Goal: Information Seeking & Learning: Learn about a topic

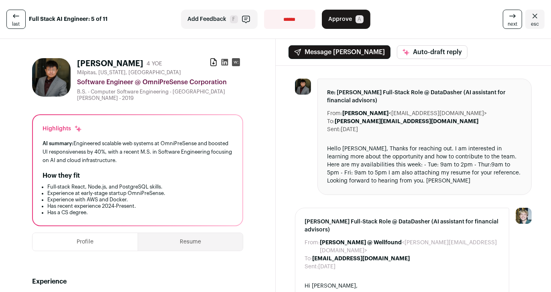
click at [24, 21] on link "last" at bounding box center [15, 19] width 19 height 19
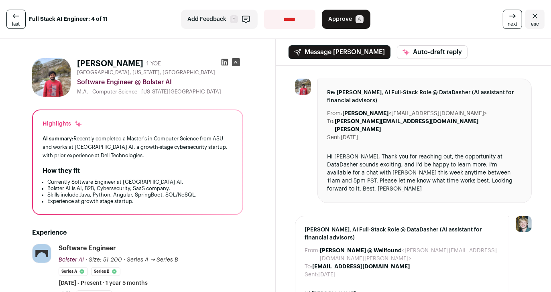
click at [22, 21] on link "last" at bounding box center [15, 19] width 19 height 19
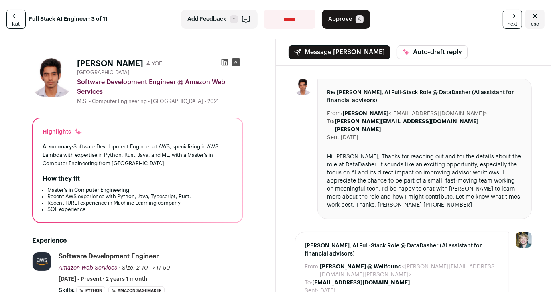
click at [22, 21] on link "last" at bounding box center [15, 19] width 19 height 19
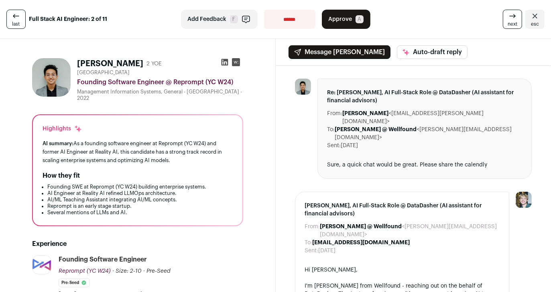
click at [22, 21] on link "last" at bounding box center [15, 19] width 19 height 19
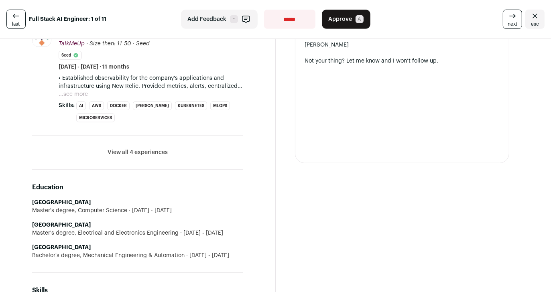
scroll to position [465, 0]
click at [130, 152] on button "View all 4 experiences" at bounding box center [138, 153] width 60 height 8
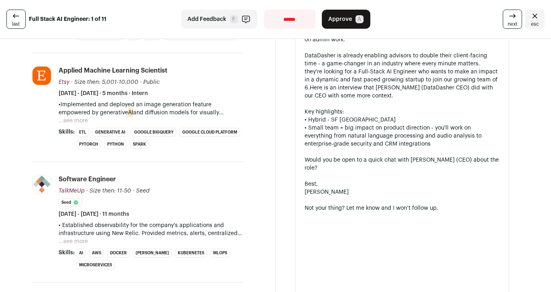
scroll to position [307, 0]
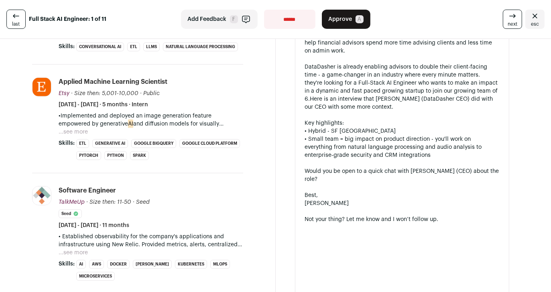
click at [80, 255] on button "...see more" at bounding box center [73, 253] width 29 height 8
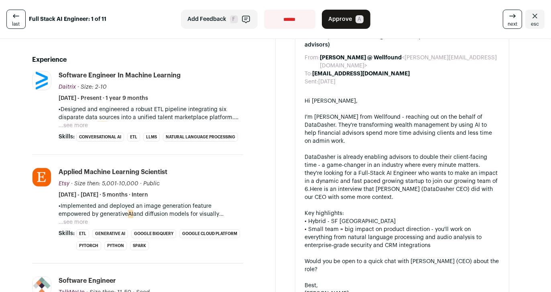
scroll to position [217, 0]
click at [80, 226] on button "...see more" at bounding box center [73, 222] width 29 height 8
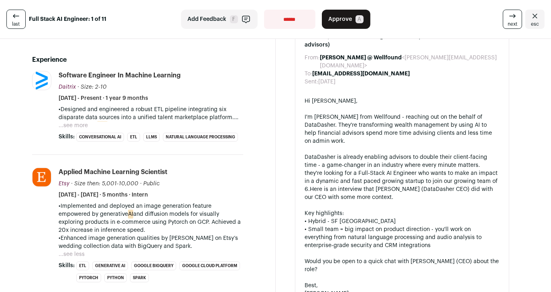
click at [80, 122] on button "...see more" at bounding box center [73, 126] width 29 height 8
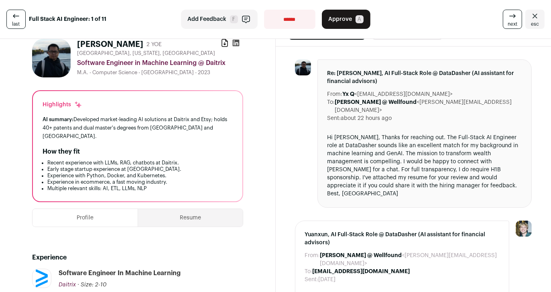
scroll to position [0, 0]
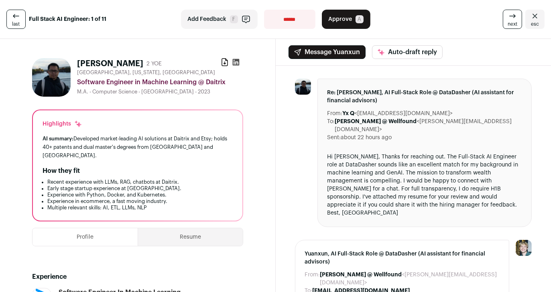
click at [508, 25] on span "next" at bounding box center [513, 24] width 10 height 6
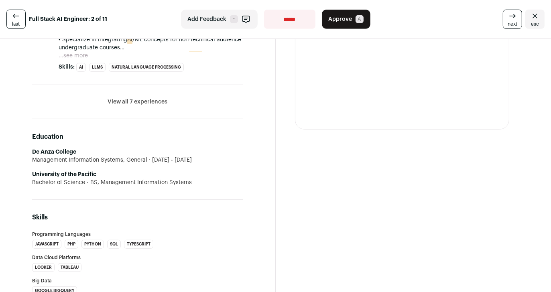
scroll to position [451, 0]
click at [142, 102] on button "View all 7 experiences" at bounding box center [138, 102] width 60 height 8
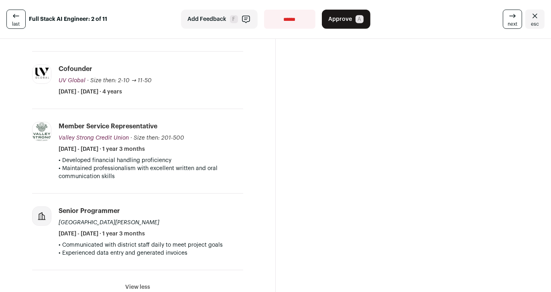
scroll to position [629, 0]
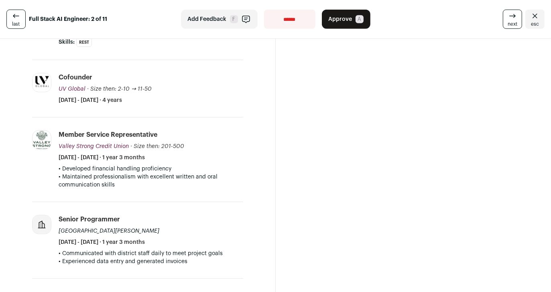
click at [508, 26] on span "next" at bounding box center [513, 24] width 10 height 6
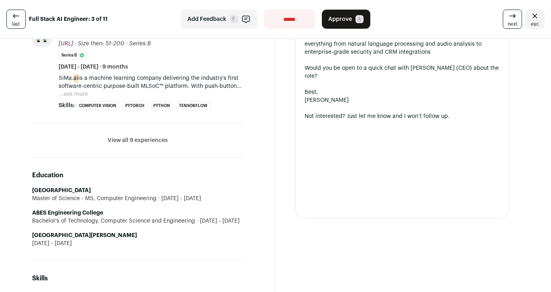
scroll to position [363, 0]
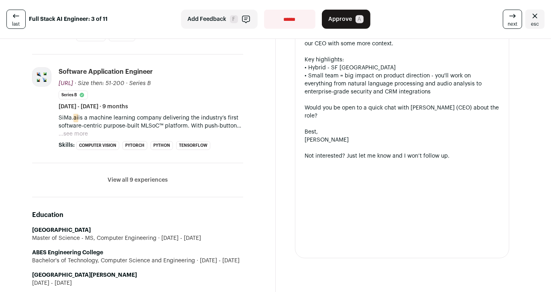
click at [161, 182] on button "View all 9 experiences" at bounding box center [138, 180] width 60 height 8
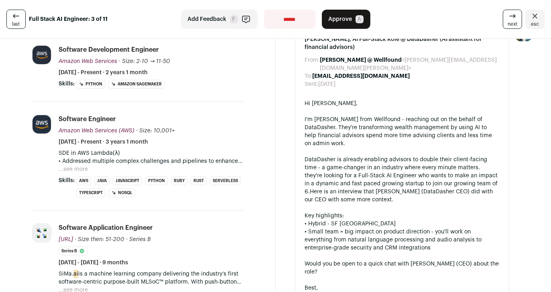
scroll to position [171, 0]
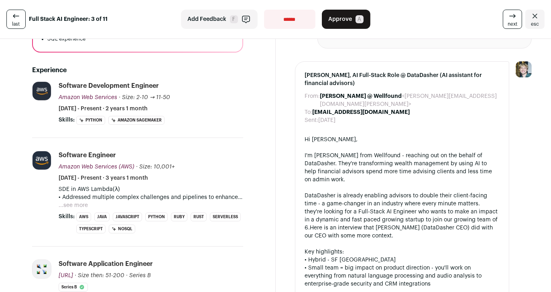
click at [76, 209] on button "...see more" at bounding box center [73, 205] width 29 height 8
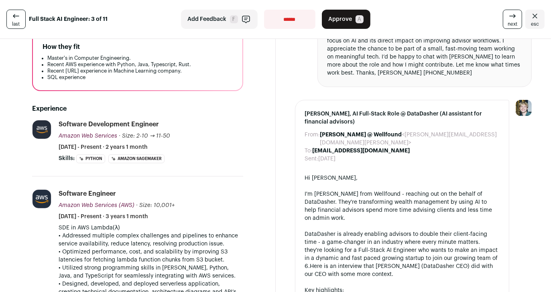
scroll to position [0, 0]
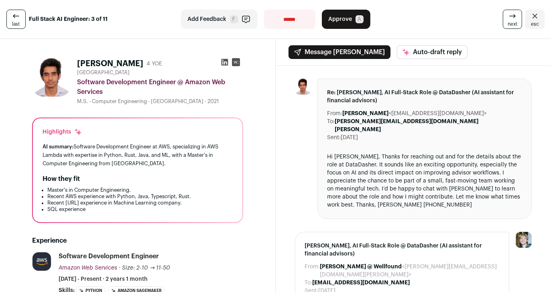
click at [503, 12] on link "next" at bounding box center [512, 19] width 19 height 19
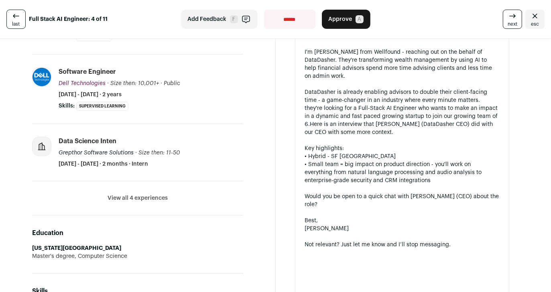
click at [140, 197] on button "View all 4 experiences" at bounding box center [138, 198] width 60 height 8
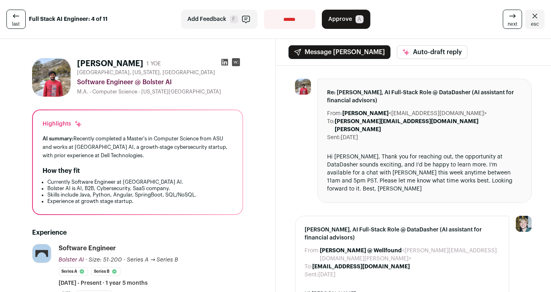
click at [514, 16] on link "next" at bounding box center [512, 19] width 19 height 19
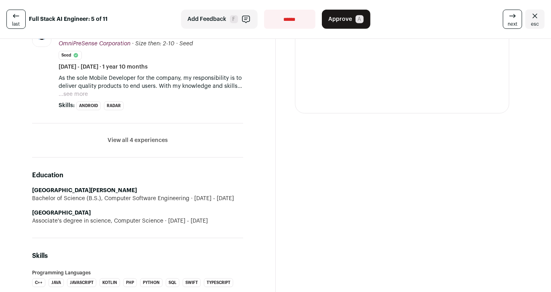
scroll to position [488, 0]
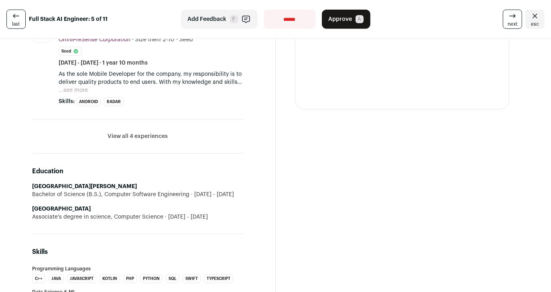
click at [122, 140] on li "View all 4 experiences View less" at bounding box center [137, 137] width 211 height 34
click at [122, 137] on button "View all 4 experiences" at bounding box center [138, 136] width 60 height 8
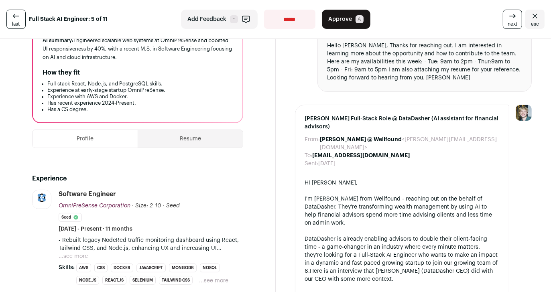
scroll to position [0, 0]
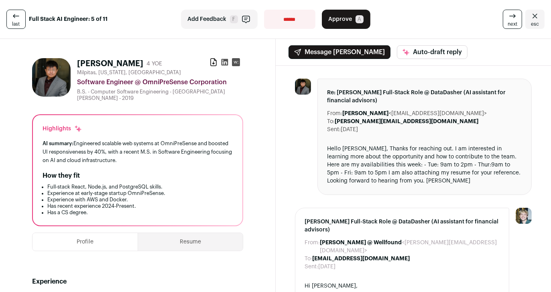
click at [16, 19] on icon at bounding box center [16, 16] width 10 height 10
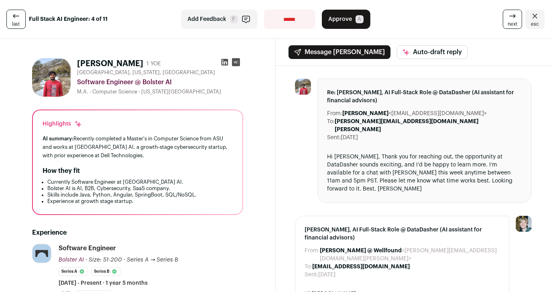
click at [16, 19] on icon at bounding box center [16, 16] width 10 height 10
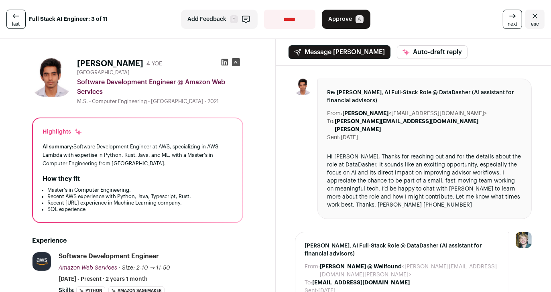
click at [16, 19] on icon at bounding box center [16, 16] width 10 height 10
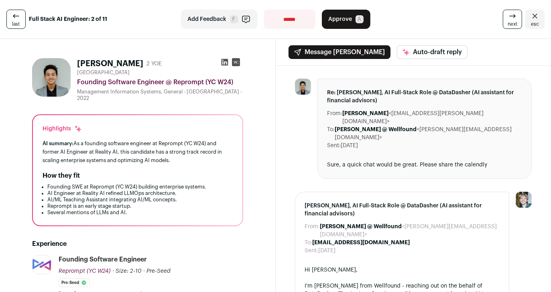
click at [16, 19] on icon at bounding box center [16, 16] width 10 height 10
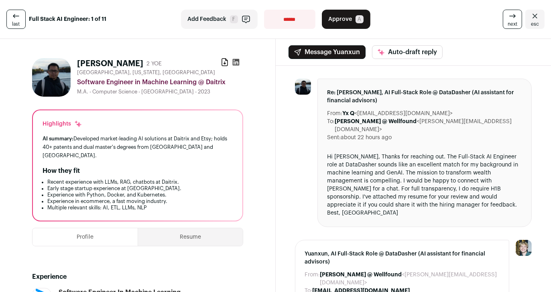
click at [508, 26] on span "next" at bounding box center [513, 24] width 10 height 6
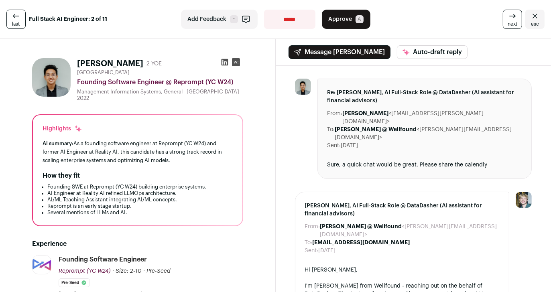
click at [508, 26] on span "next" at bounding box center [513, 24] width 10 height 6
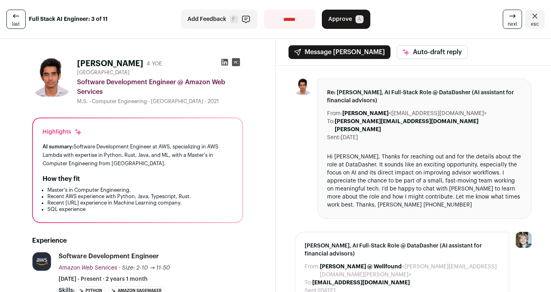
click at [508, 26] on span "next" at bounding box center [513, 24] width 10 height 6
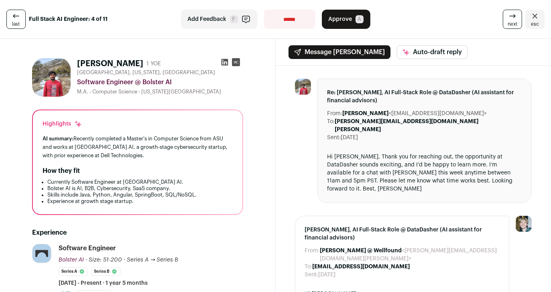
click at [508, 26] on span "next" at bounding box center [513, 24] width 10 height 6
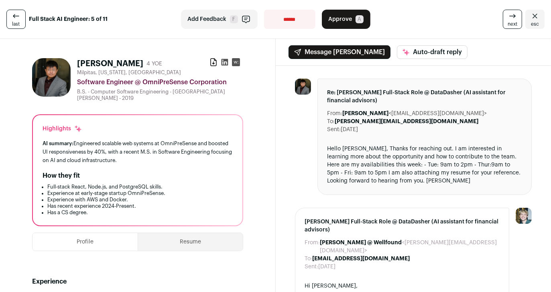
click at [508, 26] on span "next" at bounding box center [513, 24] width 10 height 6
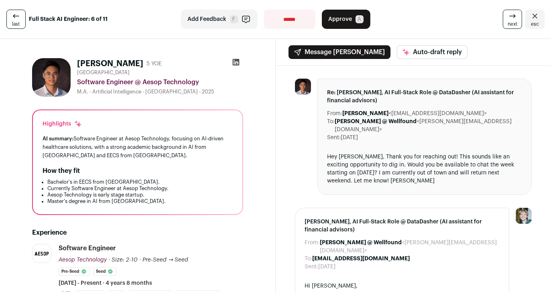
click at [508, 26] on span "next" at bounding box center [513, 24] width 10 height 6
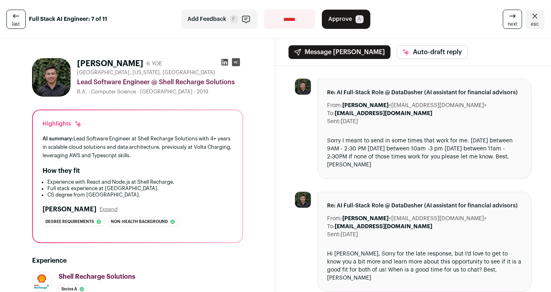
click at [508, 26] on span "next" at bounding box center [513, 24] width 10 height 6
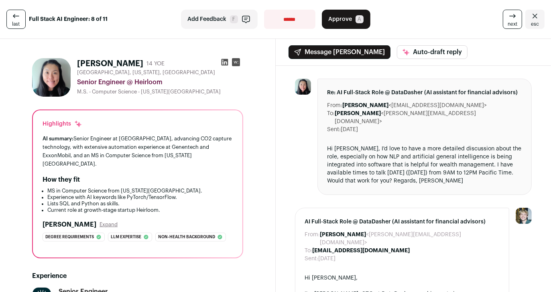
click at [508, 26] on span "next" at bounding box center [513, 24] width 10 height 6
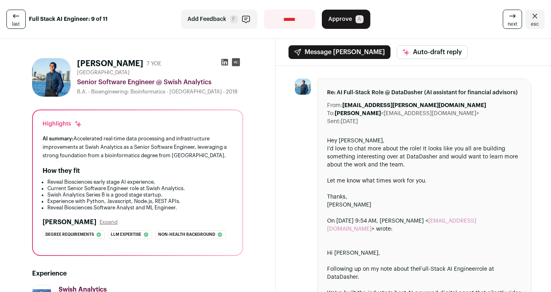
click at [508, 26] on span "next" at bounding box center [513, 24] width 10 height 6
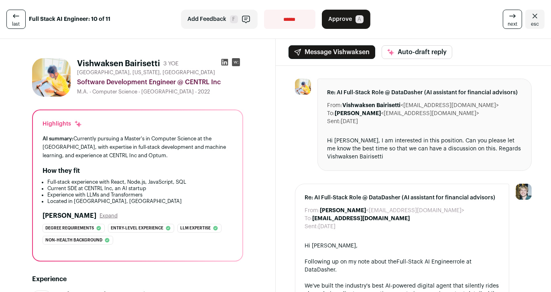
click at [26, 25] on div "last Full Stack AI Engineer: 10 of 11" at bounding box center [93, 19] width 175 height 19
click at [24, 25] on link "last" at bounding box center [15, 19] width 19 height 19
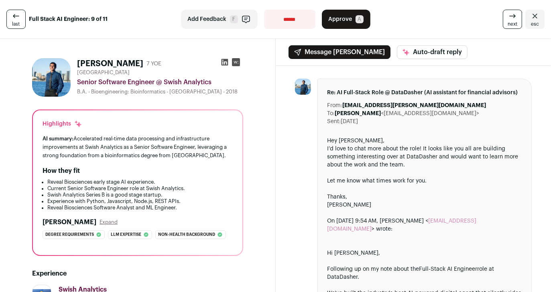
click at [24, 25] on link "last" at bounding box center [15, 19] width 19 height 19
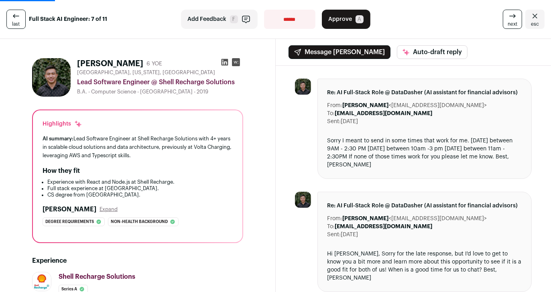
click at [24, 25] on link "last" at bounding box center [15, 19] width 19 height 19
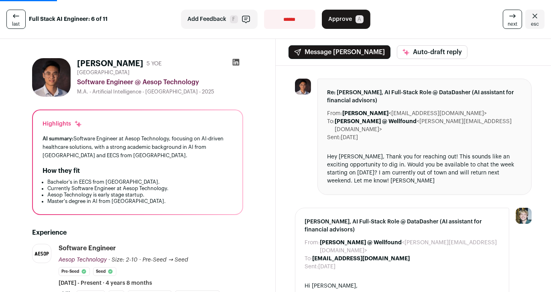
click at [24, 25] on link "last" at bounding box center [15, 19] width 19 height 19
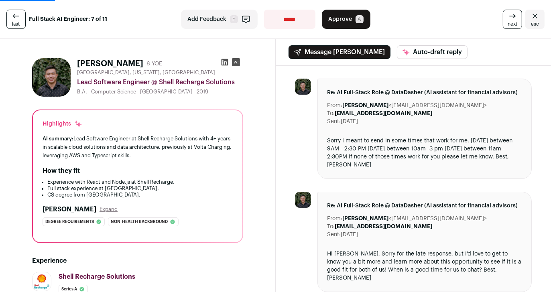
click at [24, 25] on link "last" at bounding box center [15, 19] width 19 height 19
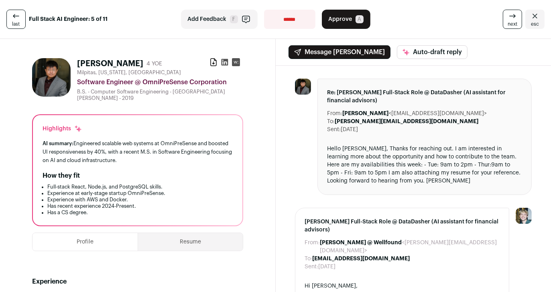
click at [24, 25] on link "last" at bounding box center [15, 19] width 19 height 19
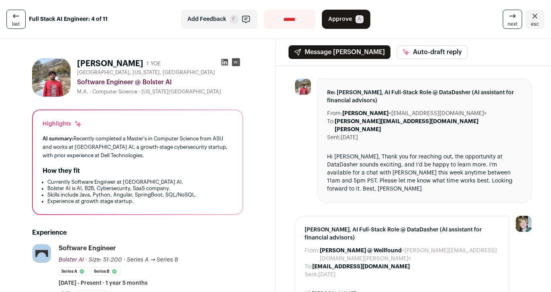
click at [24, 25] on link "last" at bounding box center [15, 19] width 19 height 19
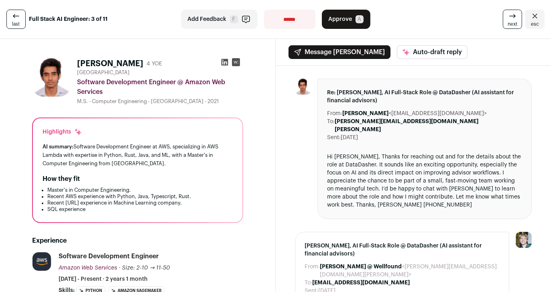
click at [24, 25] on link "last" at bounding box center [15, 19] width 19 height 19
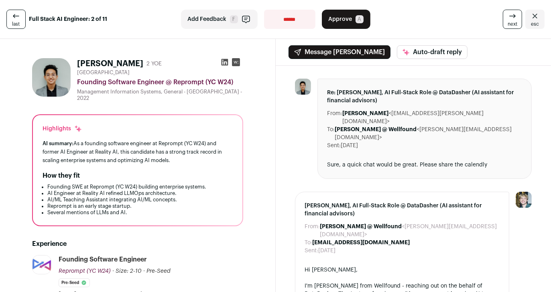
click at [24, 25] on link "last" at bounding box center [15, 19] width 19 height 19
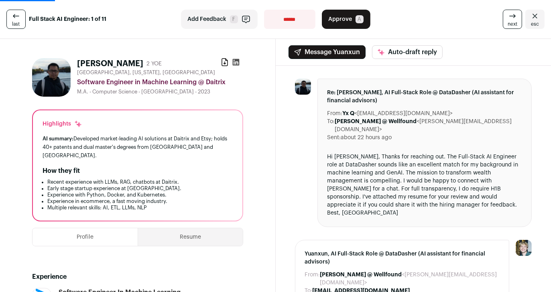
click at [24, 25] on link "last" at bounding box center [15, 19] width 19 height 19
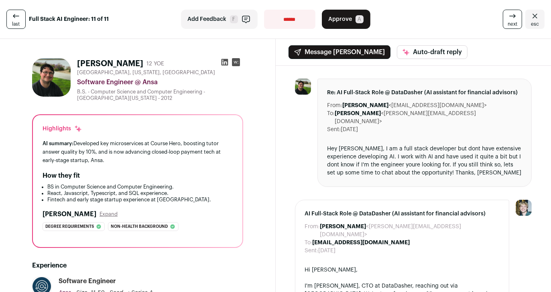
click at [508, 15] on icon at bounding box center [513, 16] width 10 height 10
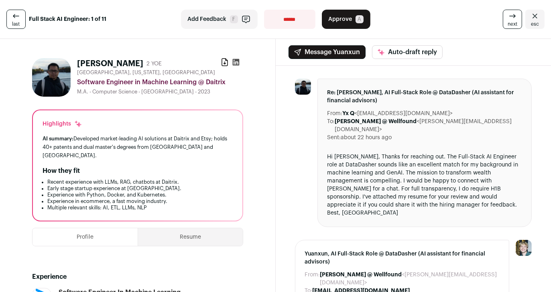
click at [509, 27] on link "next" at bounding box center [512, 19] width 19 height 19
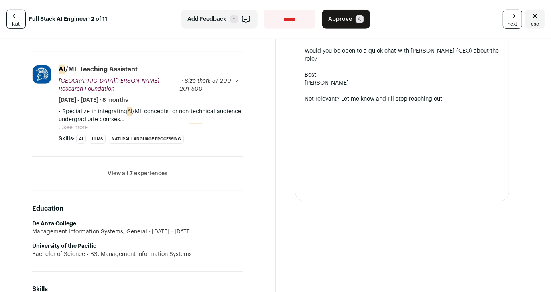
scroll to position [379, 0]
click at [136, 170] on button "View all 7 experiences" at bounding box center [138, 174] width 60 height 8
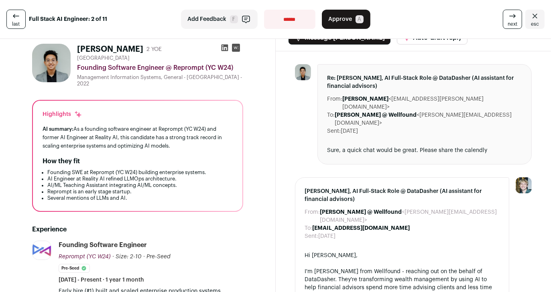
scroll to position [1, 0]
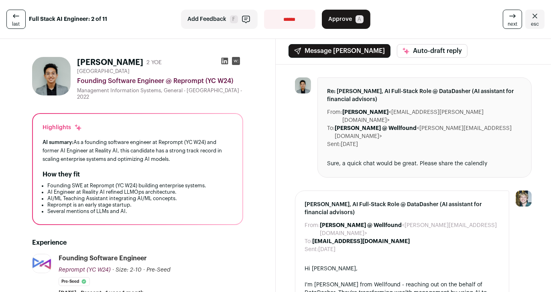
click at [508, 16] on icon at bounding box center [513, 16] width 10 height 10
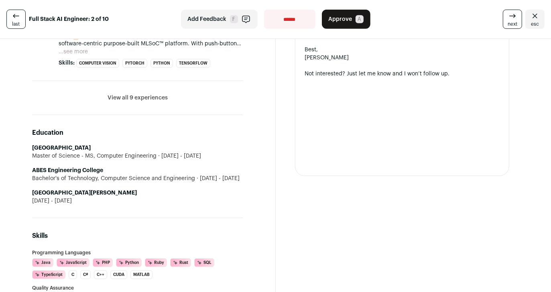
scroll to position [402, 0]
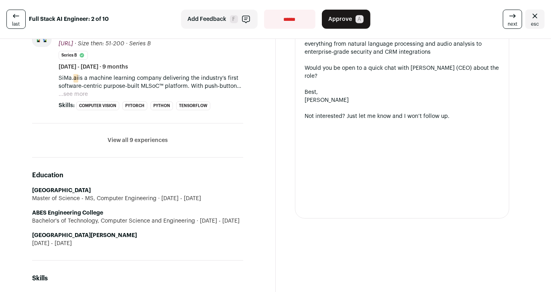
click at [156, 144] on button "View all 9 experiences" at bounding box center [138, 140] width 60 height 8
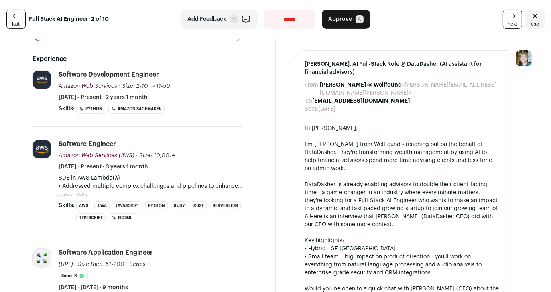
scroll to position [181, 0]
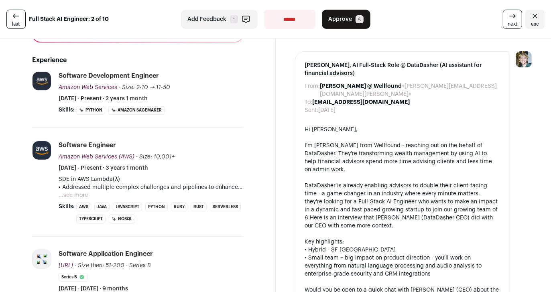
click at [87, 199] on button "...see more" at bounding box center [73, 195] width 29 height 8
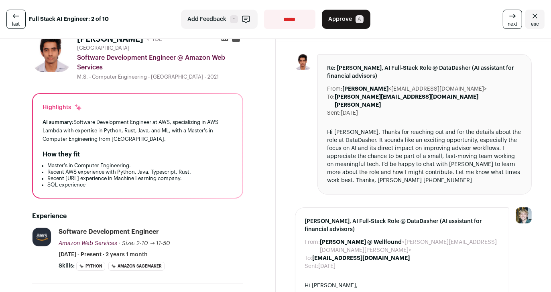
scroll to position [0, 0]
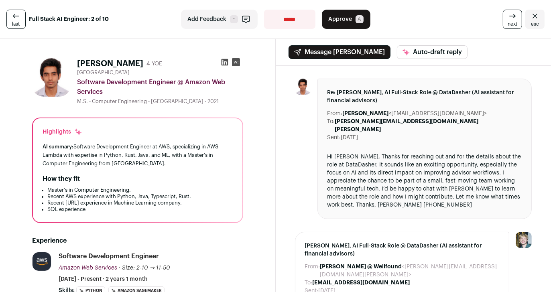
click at [508, 16] on icon at bounding box center [513, 16] width 10 height 10
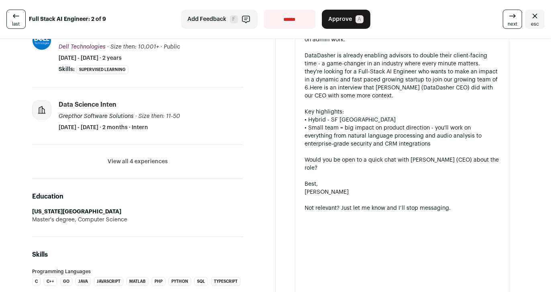
scroll to position [378, 0]
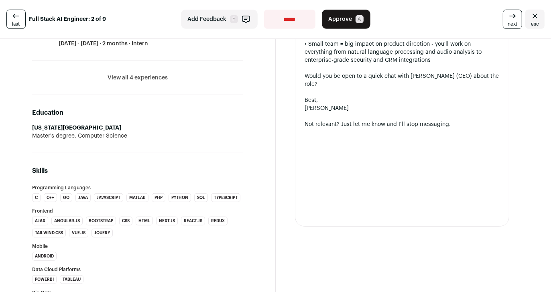
click at [131, 72] on li "View all 4 experiences View less" at bounding box center [137, 78] width 211 height 34
click at [131, 75] on button "View all 4 experiences" at bounding box center [138, 78] width 60 height 8
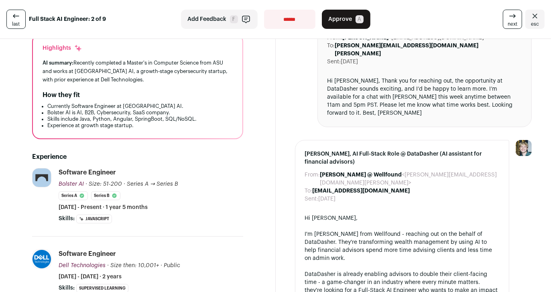
scroll to position [0, 0]
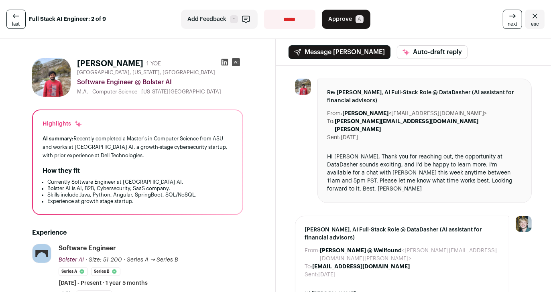
click at [503, 24] on link "next" at bounding box center [512, 19] width 19 height 19
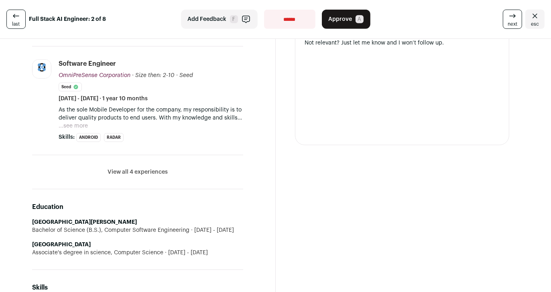
scroll to position [451, 0]
click at [132, 164] on li "View all 4 experiences View less" at bounding box center [137, 173] width 211 height 34
click at [126, 174] on button "View all 4 experiences" at bounding box center [138, 173] width 60 height 8
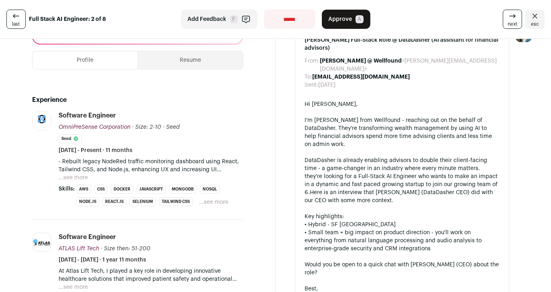
scroll to position [181, 0]
click at [81, 177] on button "...see more" at bounding box center [73, 178] width 29 height 8
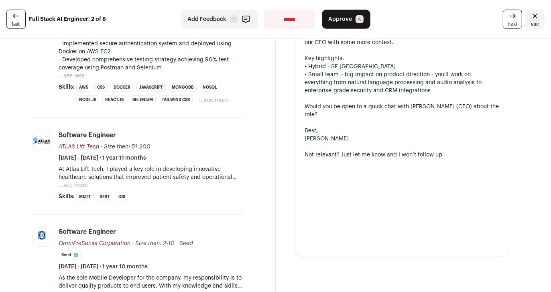
scroll to position [339, 0]
click at [76, 183] on button "...see more" at bounding box center [73, 186] width 29 height 8
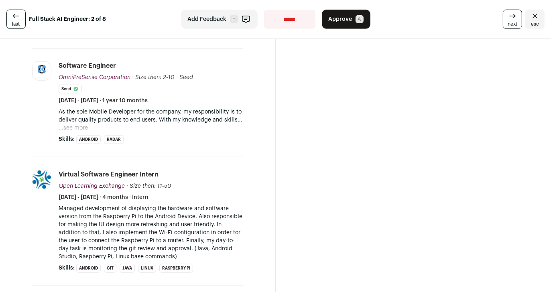
scroll to position [602, 0]
click at [508, 12] on icon at bounding box center [513, 16] width 10 height 10
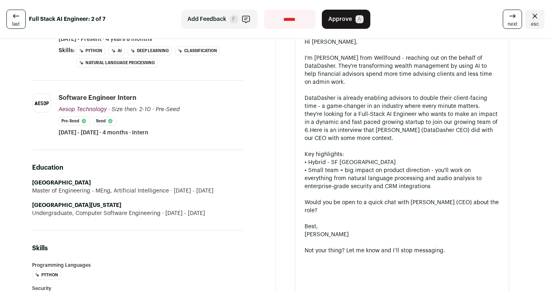
scroll to position [140, 0]
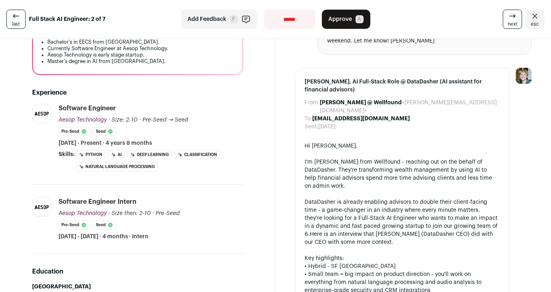
click at [508, 25] on span "next" at bounding box center [513, 24] width 10 height 6
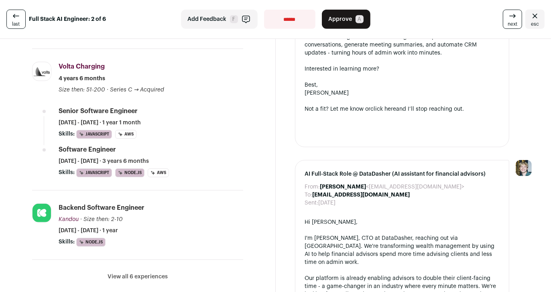
scroll to position [542, 0]
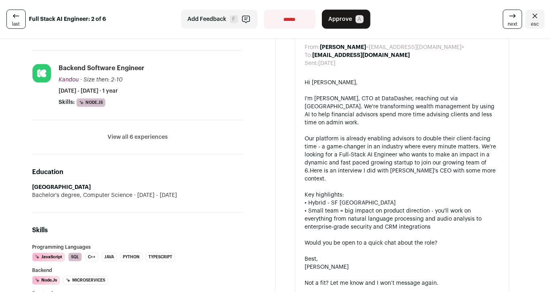
click at [131, 134] on button "View all 6 experiences" at bounding box center [138, 137] width 60 height 8
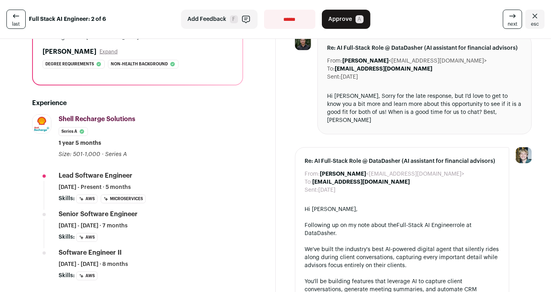
scroll to position [157, 0]
click at [508, 25] on span "next" at bounding box center [513, 24] width 10 height 6
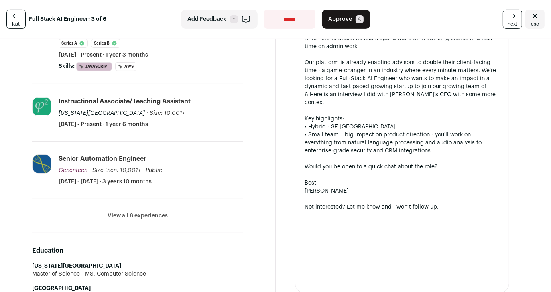
scroll to position [271, 0]
click at [143, 212] on button "View all 6 experiences" at bounding box center [138, 216] width 60 height 8
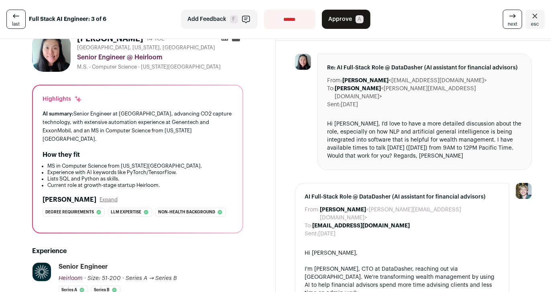
scroll to position [0, 0]
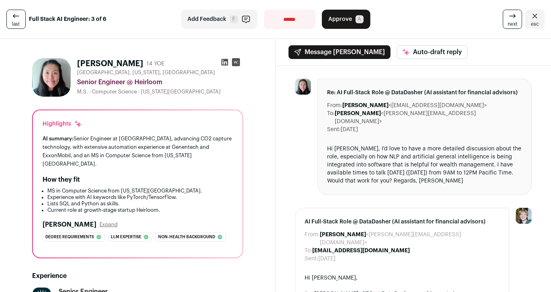
click at [508, 21] on span "next" at bounding box center [513, 24] width 10 height 6
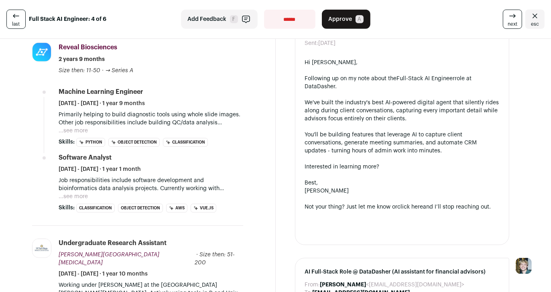
scroll to position [455, 0]
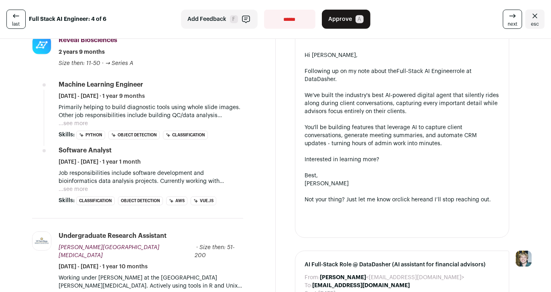
click at [81, 185] on button "...see more" at bounding box center [73, 189] width 29 height 8
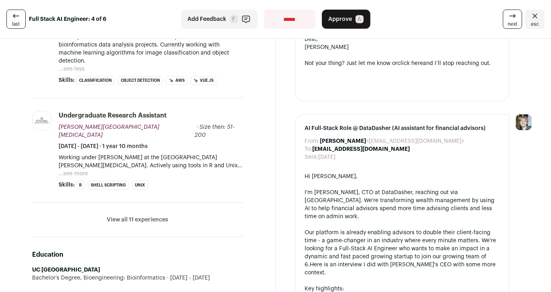
scroll to position [603, 0]
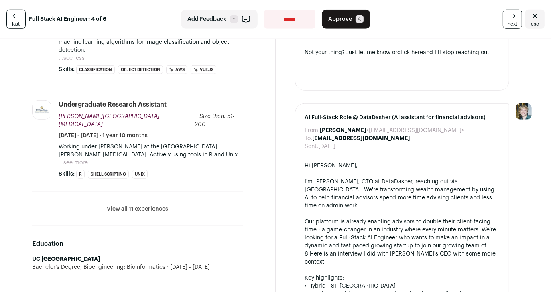
click at [107, 192] on li "View all 11 experiences View less" at bounding box center [137, 209] width 211 height 34
click at [106, 192] on li "View all 11 experiences View less" at bounding box center [137, 209] width 211 height 34
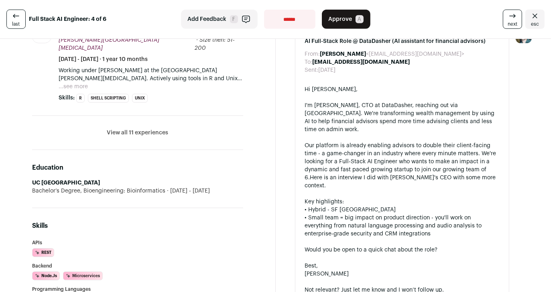
scroll to position [679, 0]
click at [154, 129] on button "View all 11 experiences" at bounding box center [137, 133] width 61 height 8
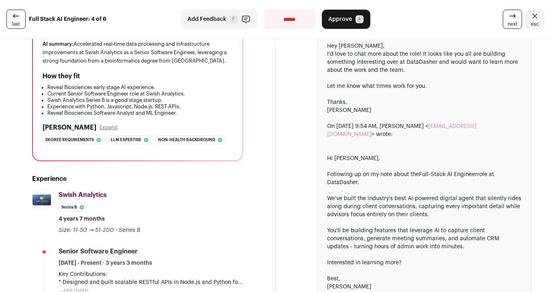
scroll to position [0, 0]
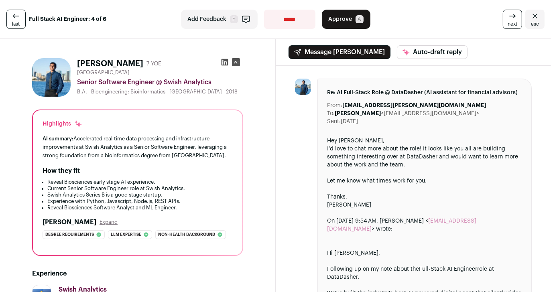
click at [508, 25] on span "next" at bounding box center [513, 24] width 10 height 6
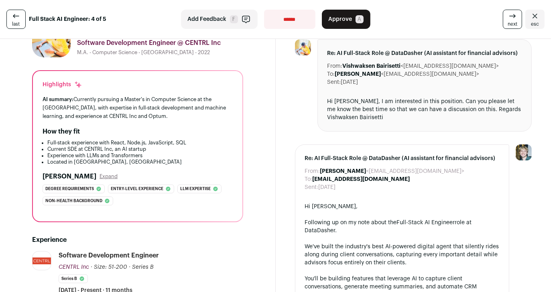
scroll to position [39, 0]
click at [503, 14] on link "next" at bounding box center [512, 19] width 19 height 19
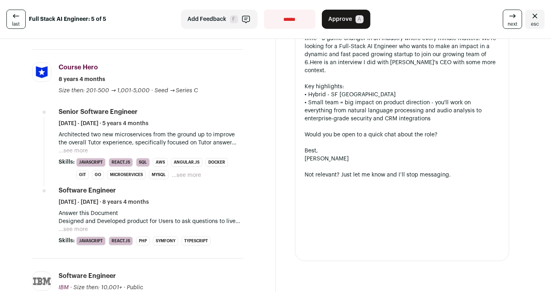
scroll to position [296, 0]
click at [83, 147] on button "...see more" at bounding box center [73, 151] width 29 height 8
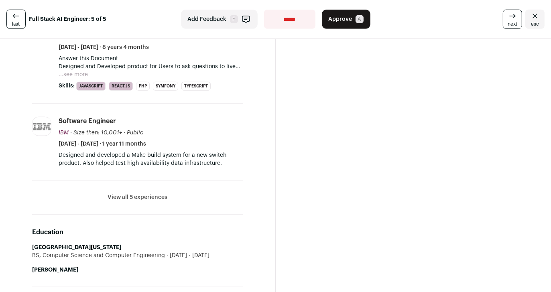
scroll to position [579, 0]
click at [116, 198] on button "View all 5 experiences" at bounding box center [138, 198] width 60 height 8
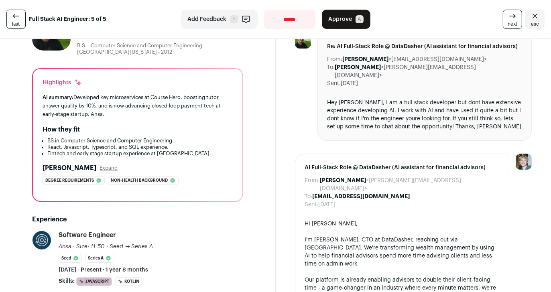
scroll to position [0, 0]
